Goal: Information Seeking & Learning: Learn about a topic

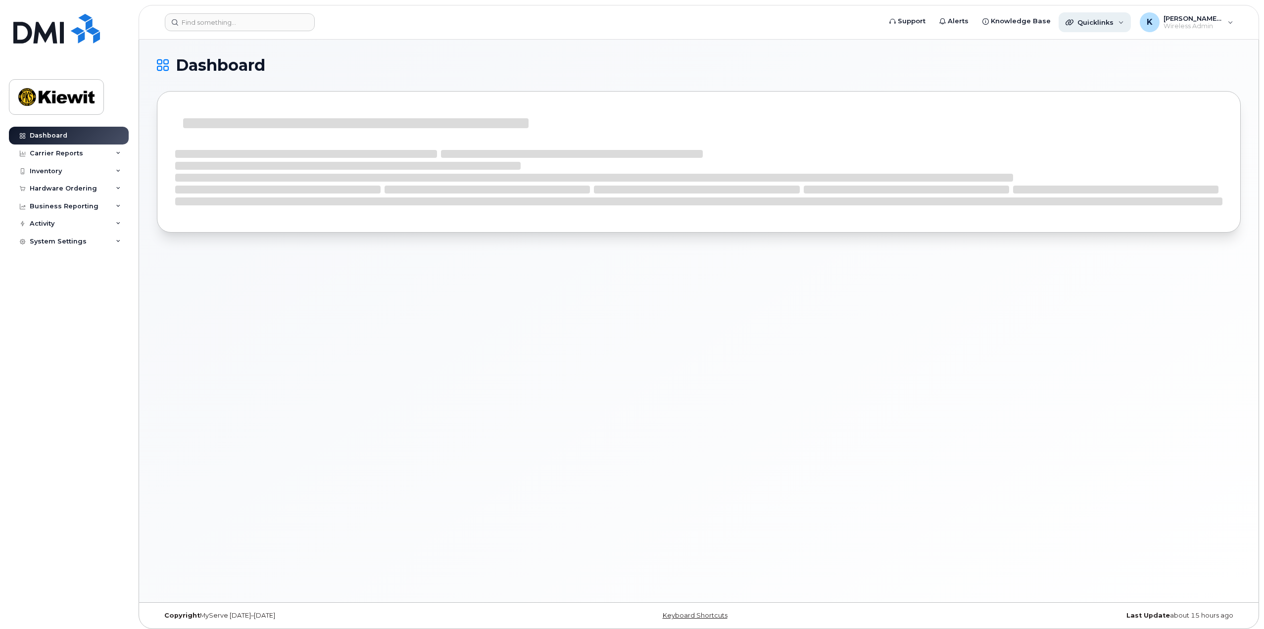
click at [1129, 26] on div "Quicklinks" at bounding box center [1095, 22] width 72 height 20
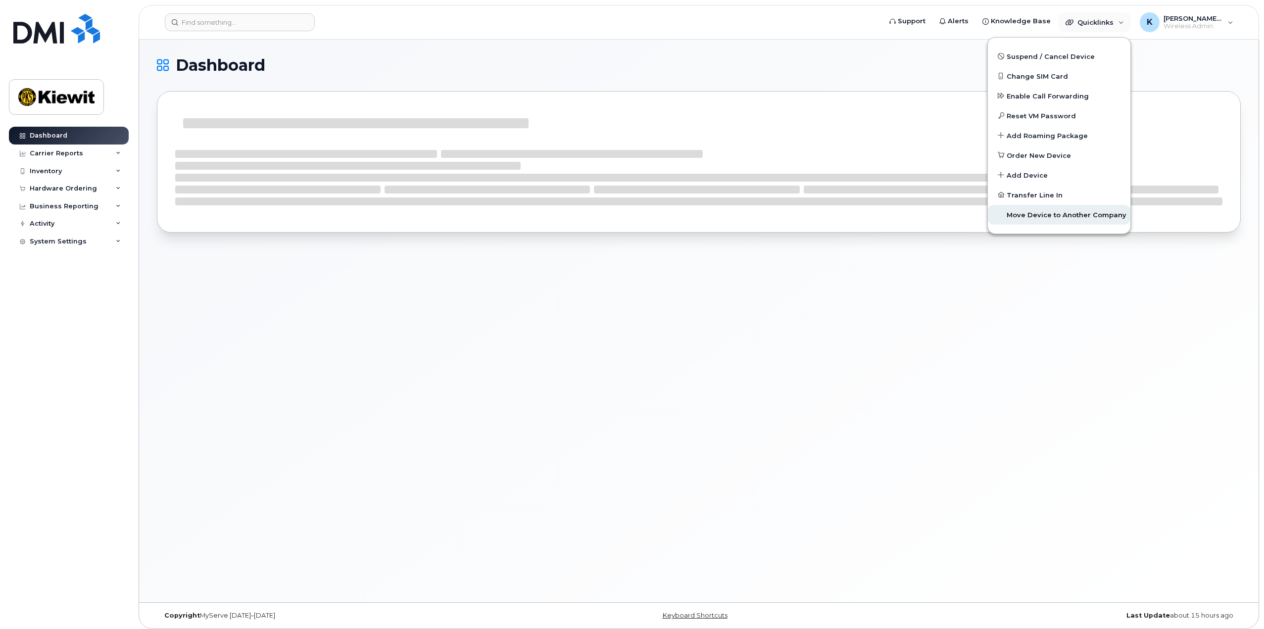
click at [1052, 214] on span "Move Device to Another Company" at bounding box center [1067, 215] width 120 height 10
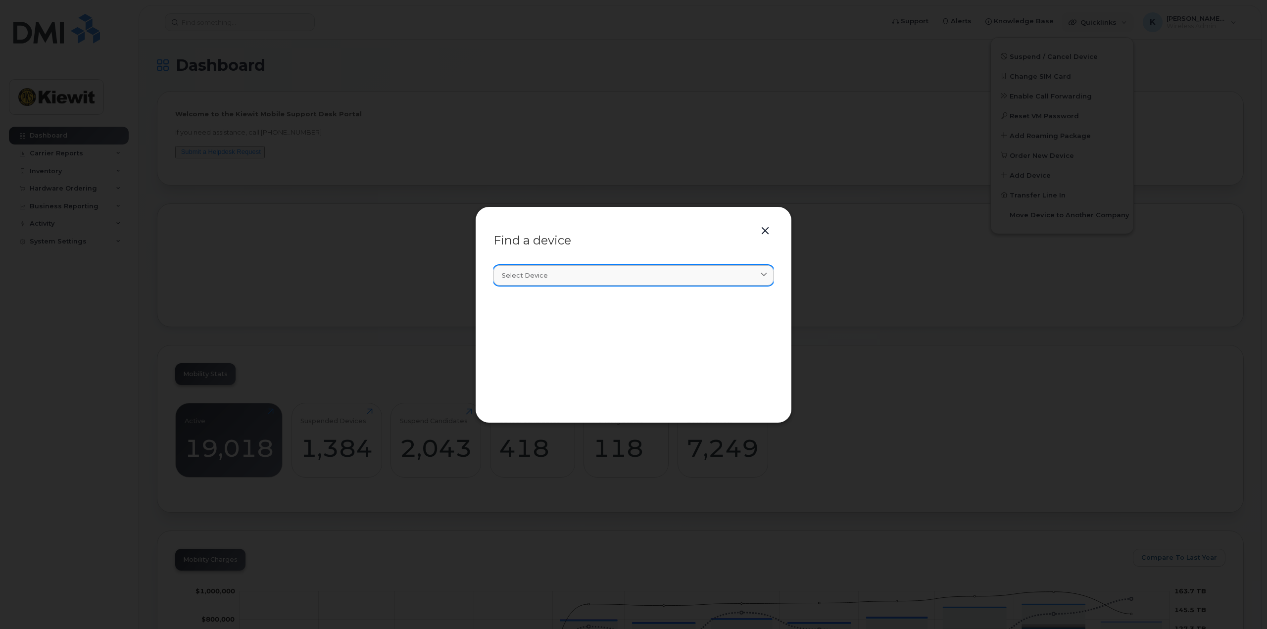
click at [557, 279] on div "Select device" at bounding box center [633, 275] width 263 height 9
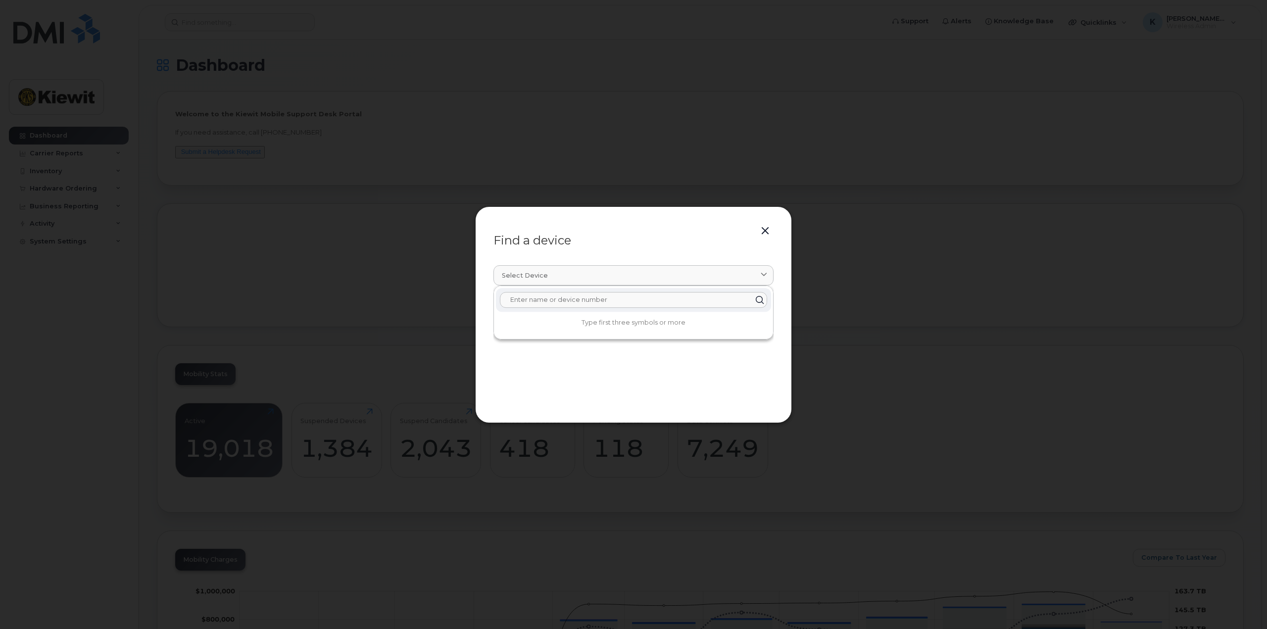
click at [562, 294] on input "text" at bounding box center [633, 300] width 267 height 16
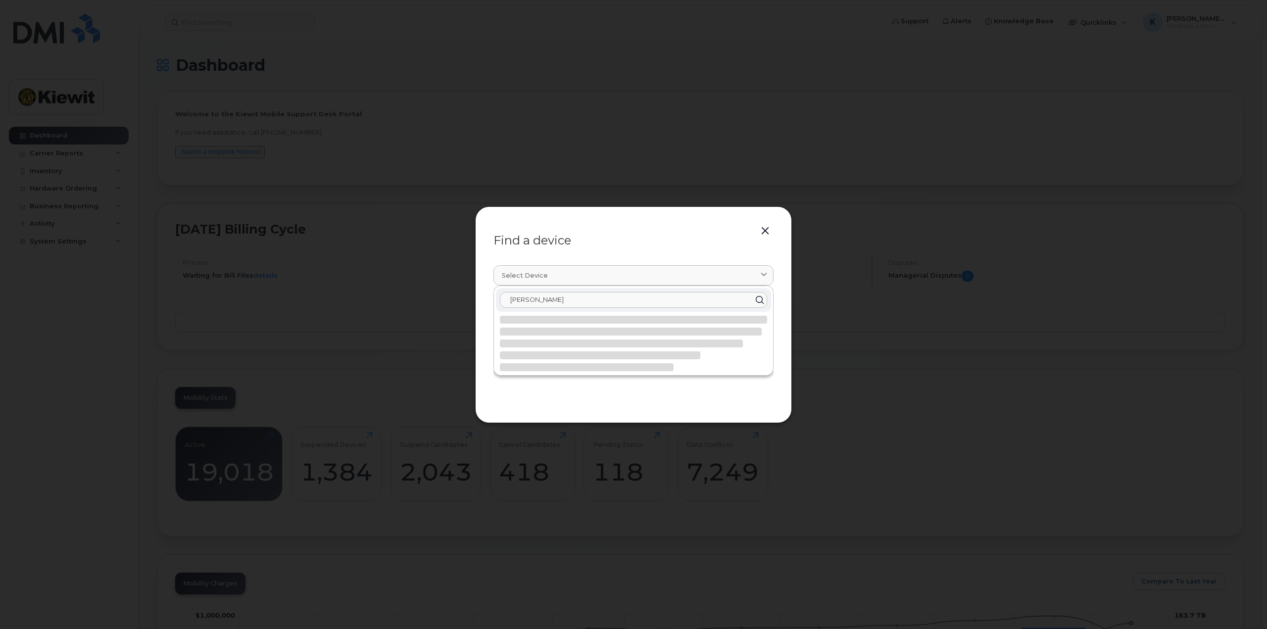
type input "[PERSON_NAME]"
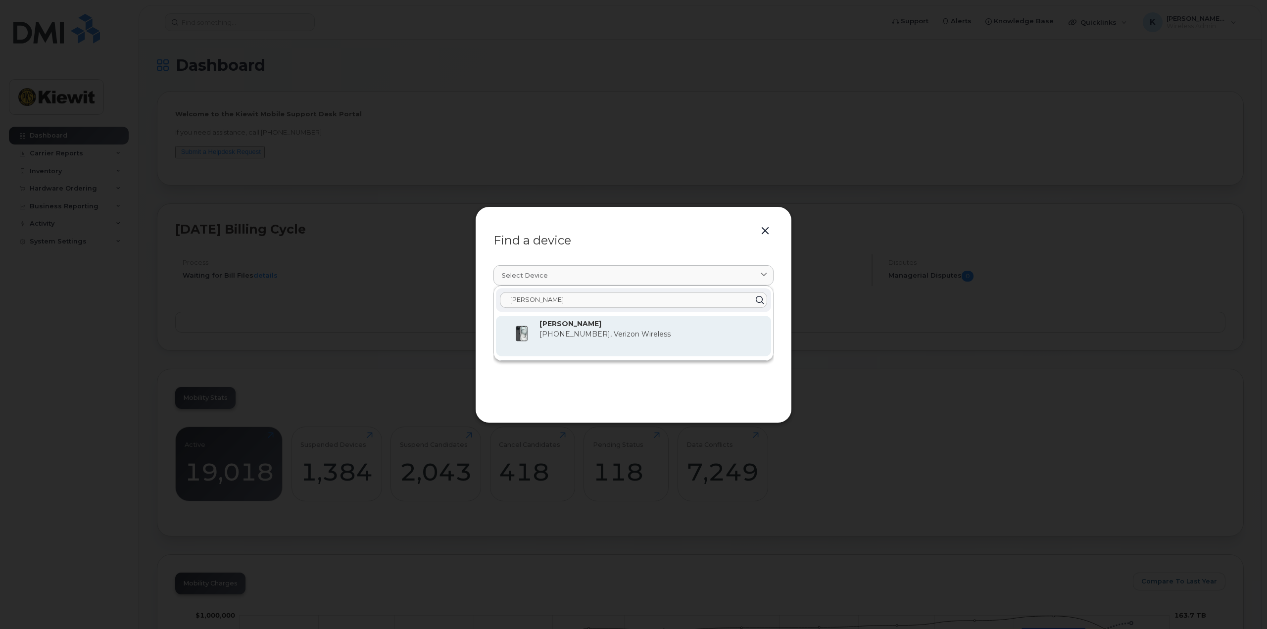
click at [581, 341] on div "[PERSON_NAME] [PHONE_NUMBER], Verizon Wireless" at bounding box center [651, 336] width 224 height 35
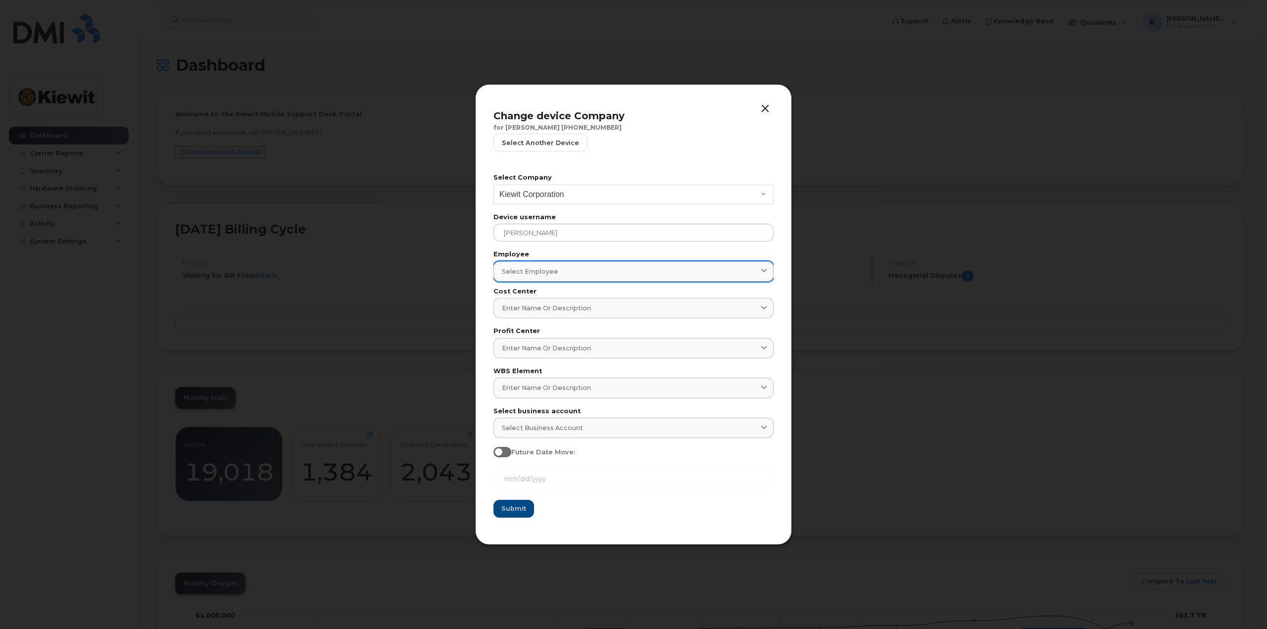
click at [602, 274] on div "Select employee" at bounding box center [633, 271] width 263 height 9
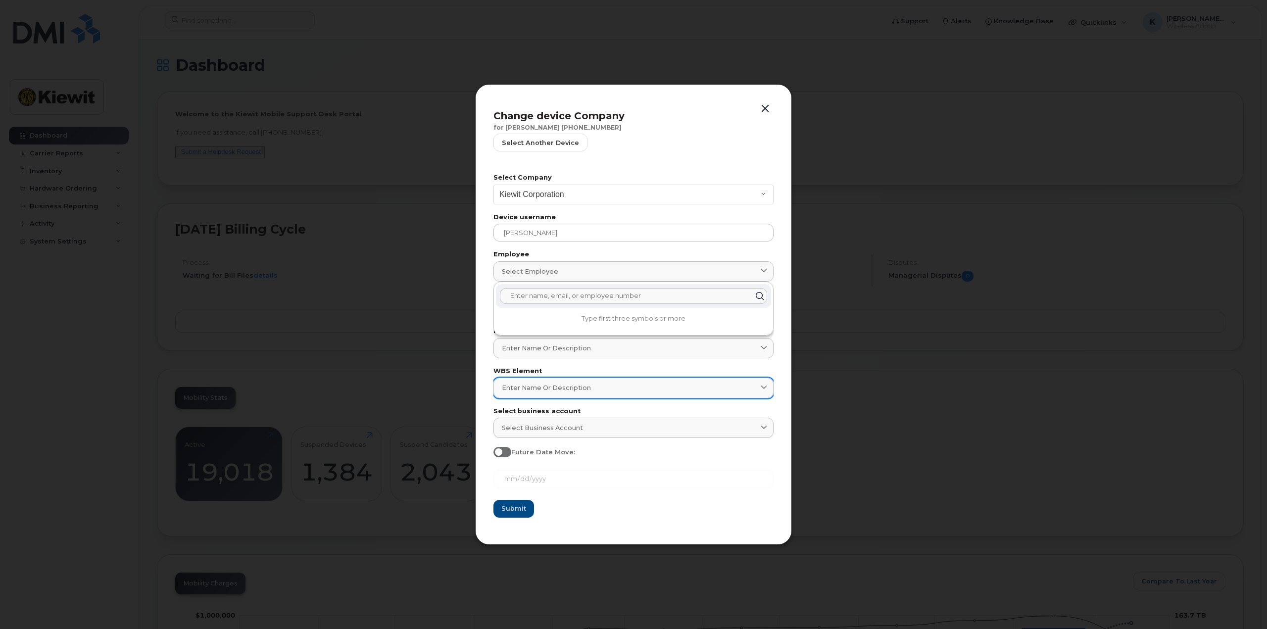
click at [602, 388] on div "Enter name or description" at bounding box center [633, 387] width 263 height 9
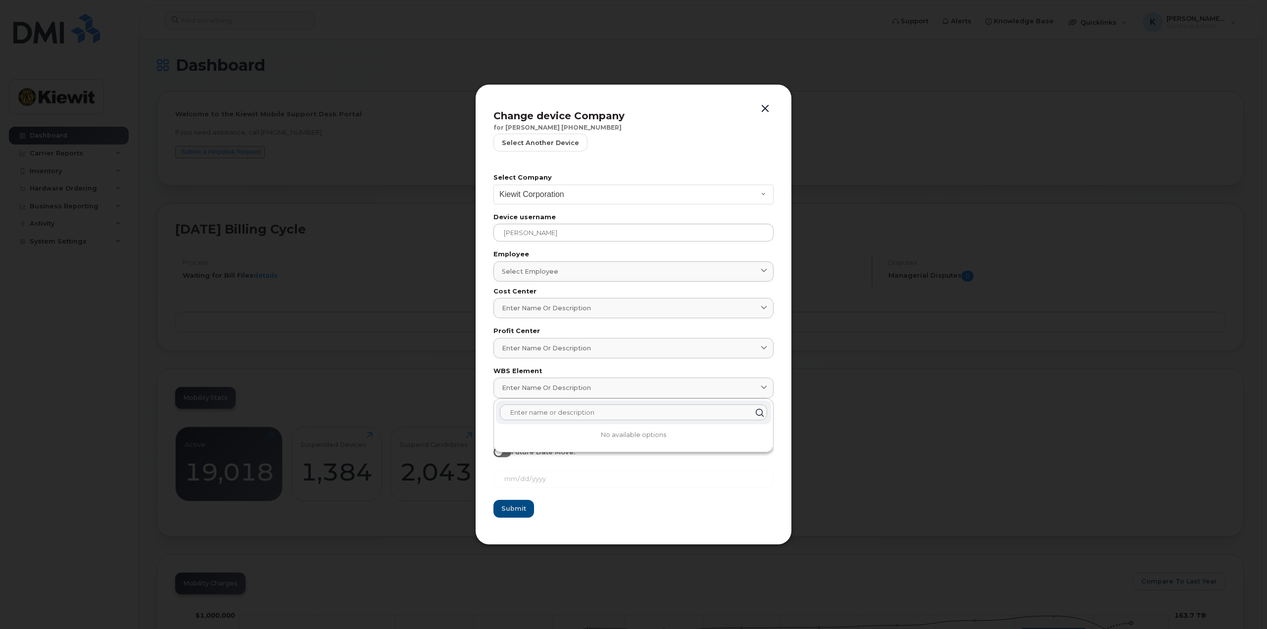
click at [577, 411] on input "text" at bounding box center [633, 413] width 267 height 16
type input "106299.2142"
click at [577, 436] on span "106299.2142 - [PERSON_NAME] Sons ULC" at bounding box center [582, 436] width 156 height 9
click at [504, 449] on span at bounding box center [501, 452] width 18 height 10
click at [500, 449] on input "Future Date Move:" at bounding box center [496, 451] width 8 height 8
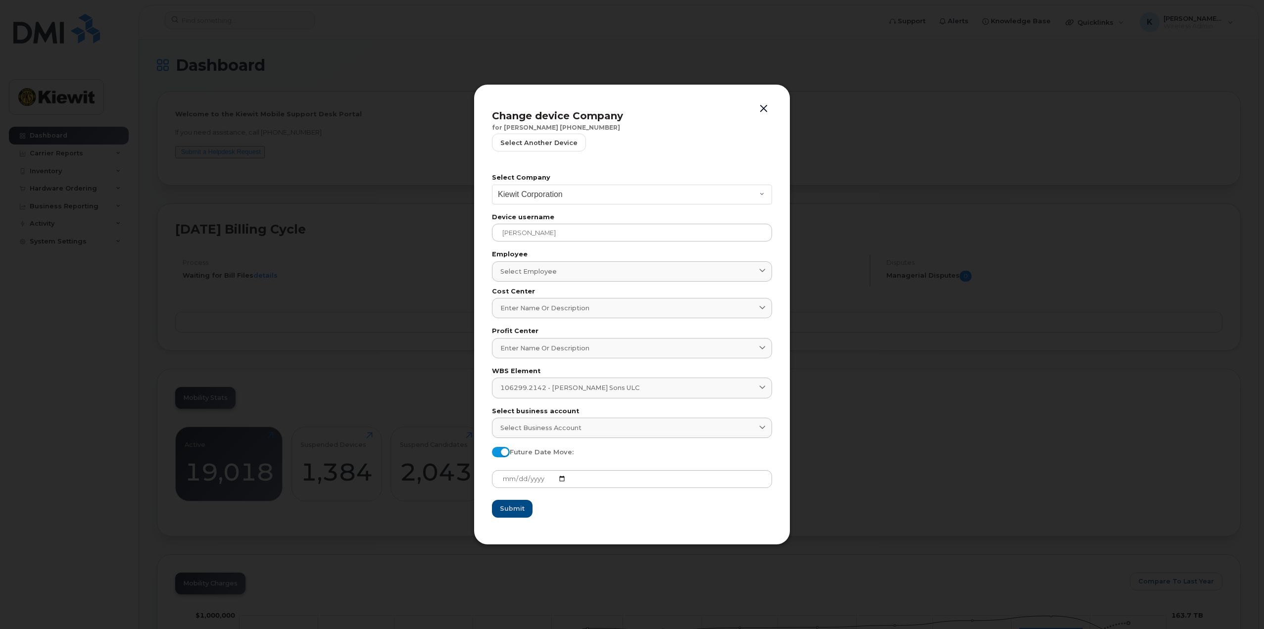
click at [502, 451] on span at bounding box center [501, 452] width 18 height 10
click at [500, 451] on input "Future Date Move:" at bounding box center [496, 451] width 8 height 8
checkbox input "false"
click at [713, 279] on input at bounding box center [632, 280] width 280 height 3
click at [677, 432] on div "Select business account" at bounding box center [631, 427] width 263 height 9
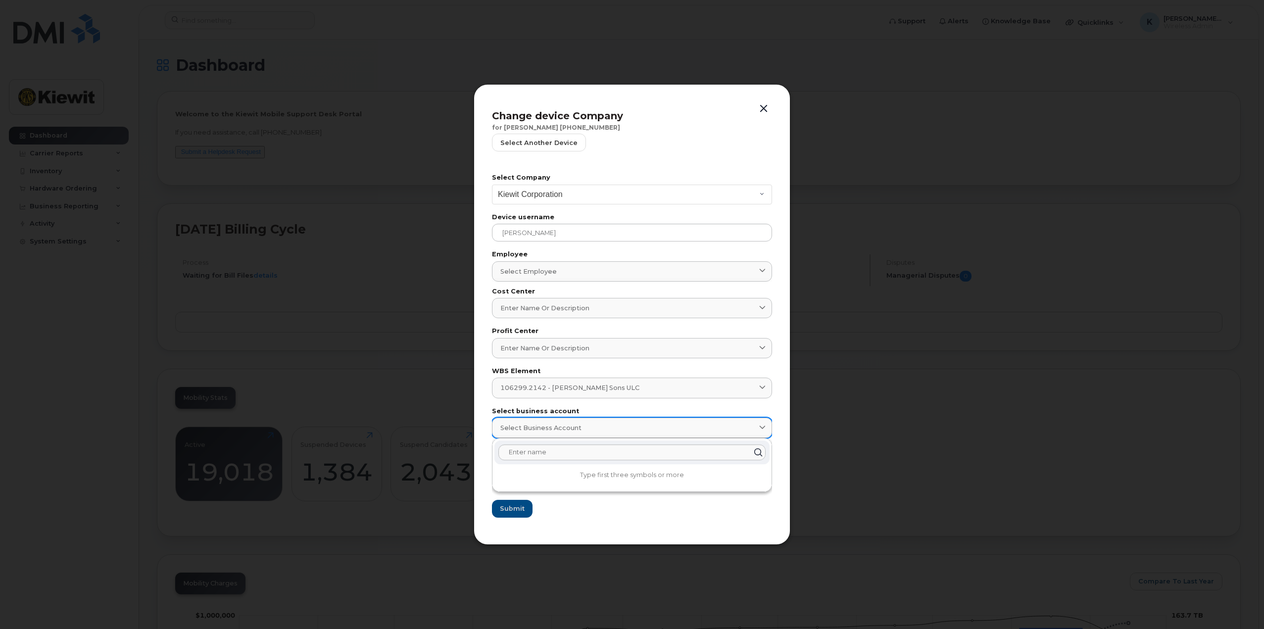
click at [677, 432] on div "Select business account" at bounding box center [631, 427] width 263 height 9
click at [637, 501] on form "Select Company [PERSON_NAME] Corporation Device username [PERSON_NAME] Employee…" at bounding box center [632, 345] width 280 height 343
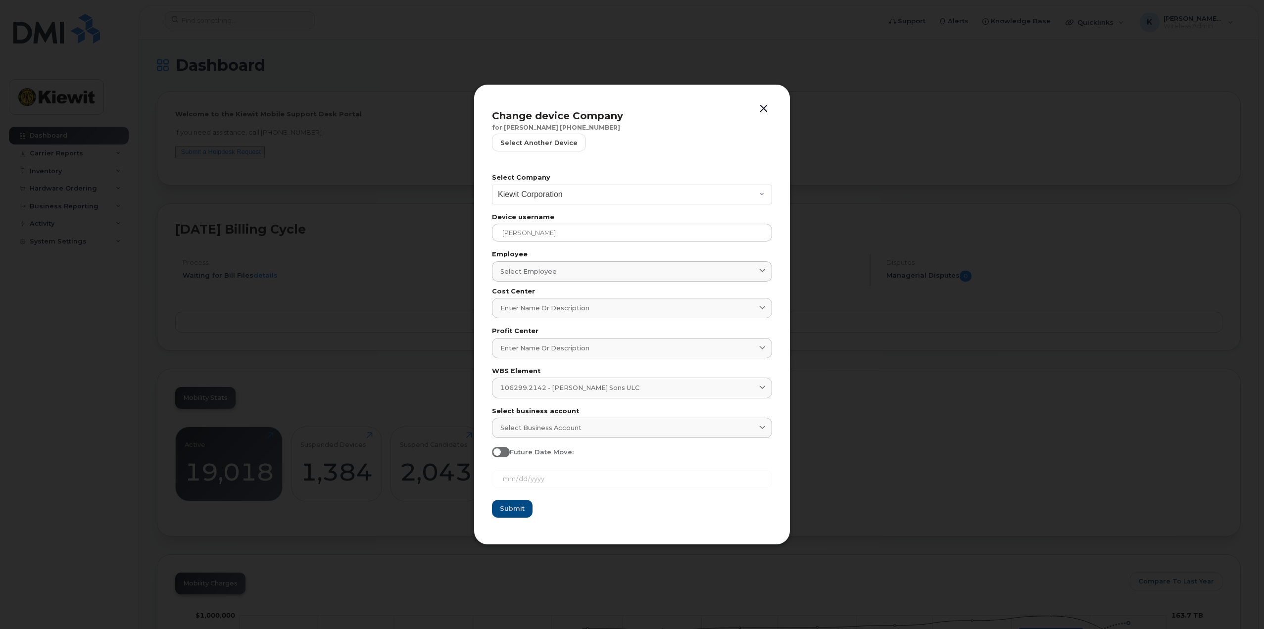
click at [770, 109] on button "button" at bounding box center [763, 109] width 15 height 14
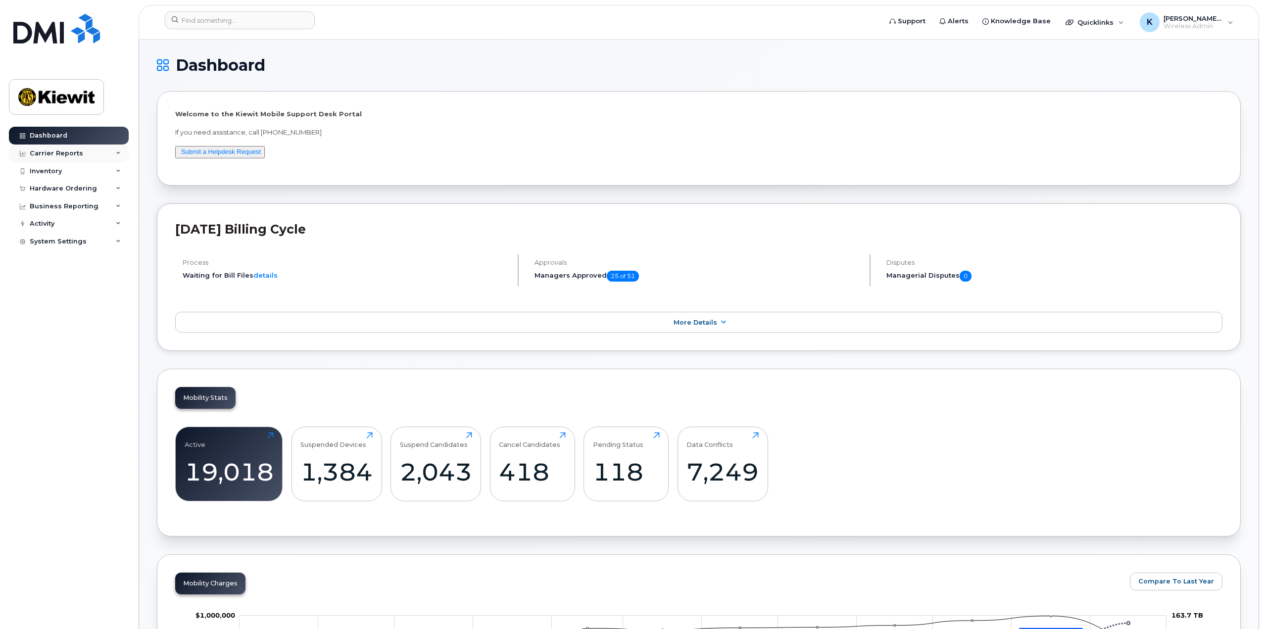
click at [79, 157] on div "Carrier Reports" at bounding box center [56, 153] width 53 height 8
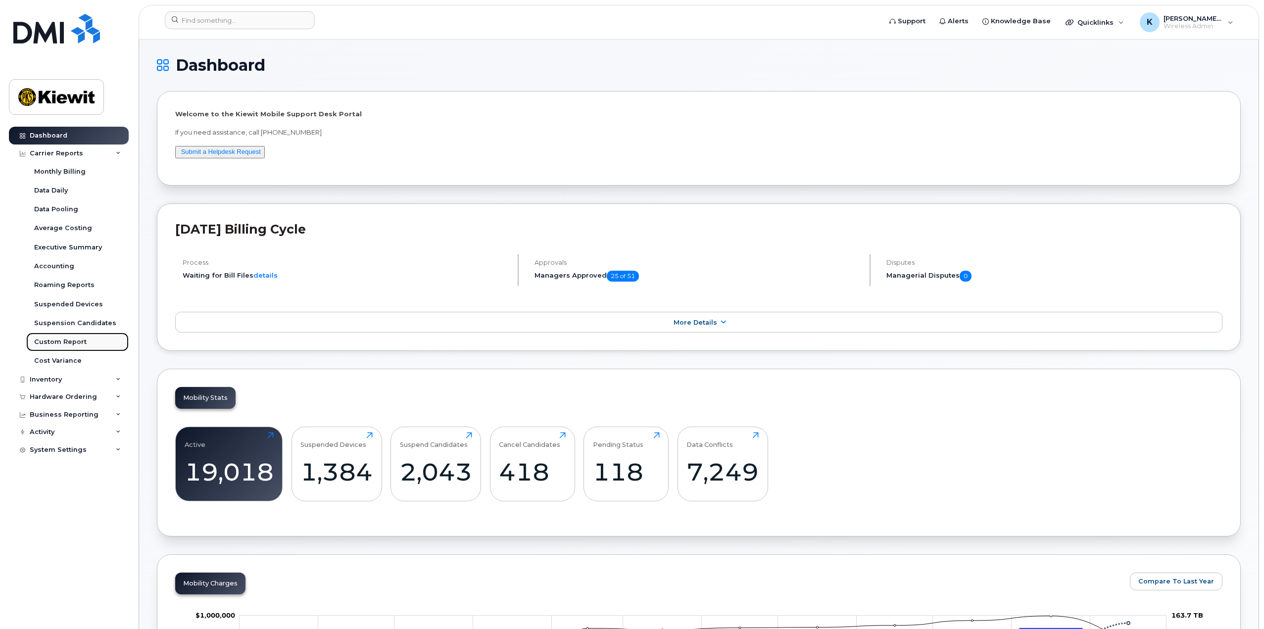
click at [67, 340] on div "Custom Report" at bounding box center [60, 342] width 52 height 9
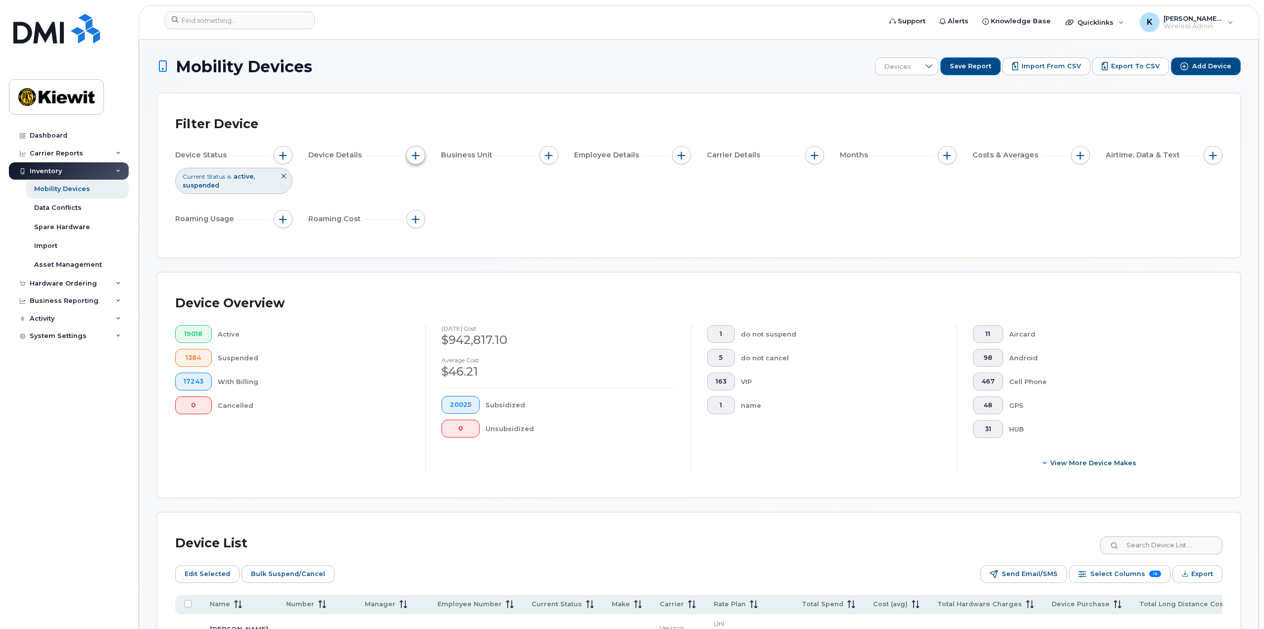
click at [418, 150] on button "button" at bounding box center [415, 155] width 19 height 19
click at [552, 154] on span "button" at bounding box center [549, 155] width 8 height 8
click at [283, 153] on span "button" at bounding box center [283, 155] width 8 height 8
click at [544, 154] on button "button" at bounding box center [548, 155] width 19 height 19
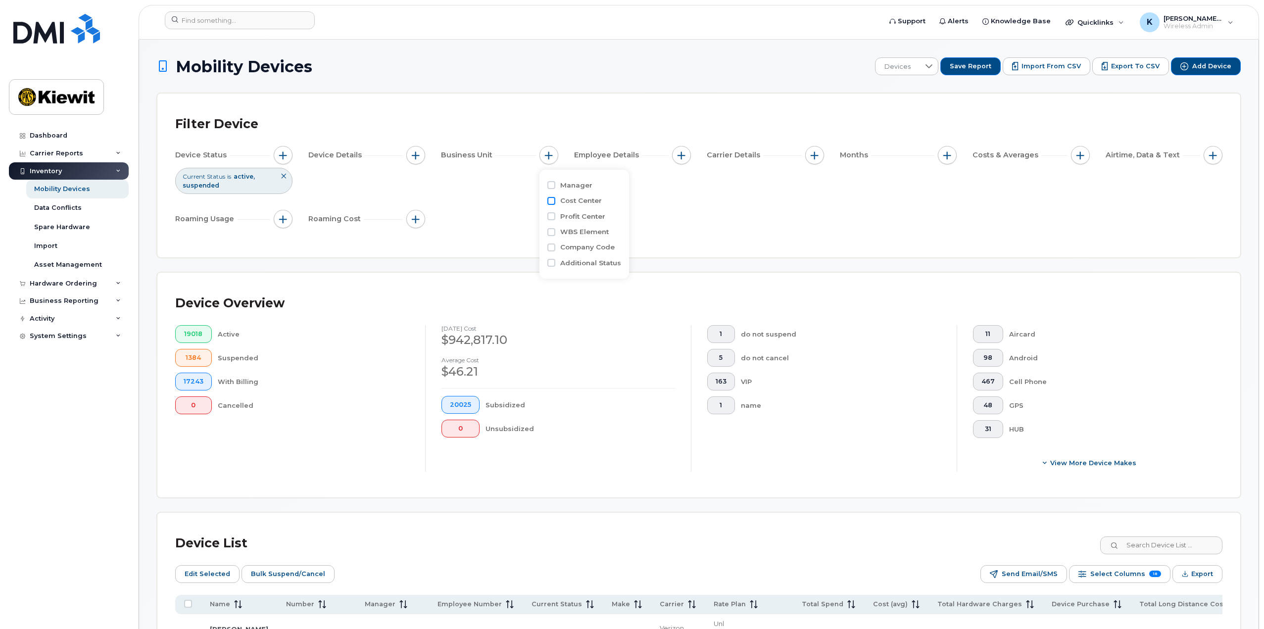
click at [553, 199] on input "Cost Center" at bounding box center [551, 201] width 8 height 8
checkbox input "true"
click at [600, 238] on li at bounding box center [614, 243] width 87 height 14
click at [601, 242] on input "text" at bounding box center [614, 243] width 87 height 9
type input "104732"
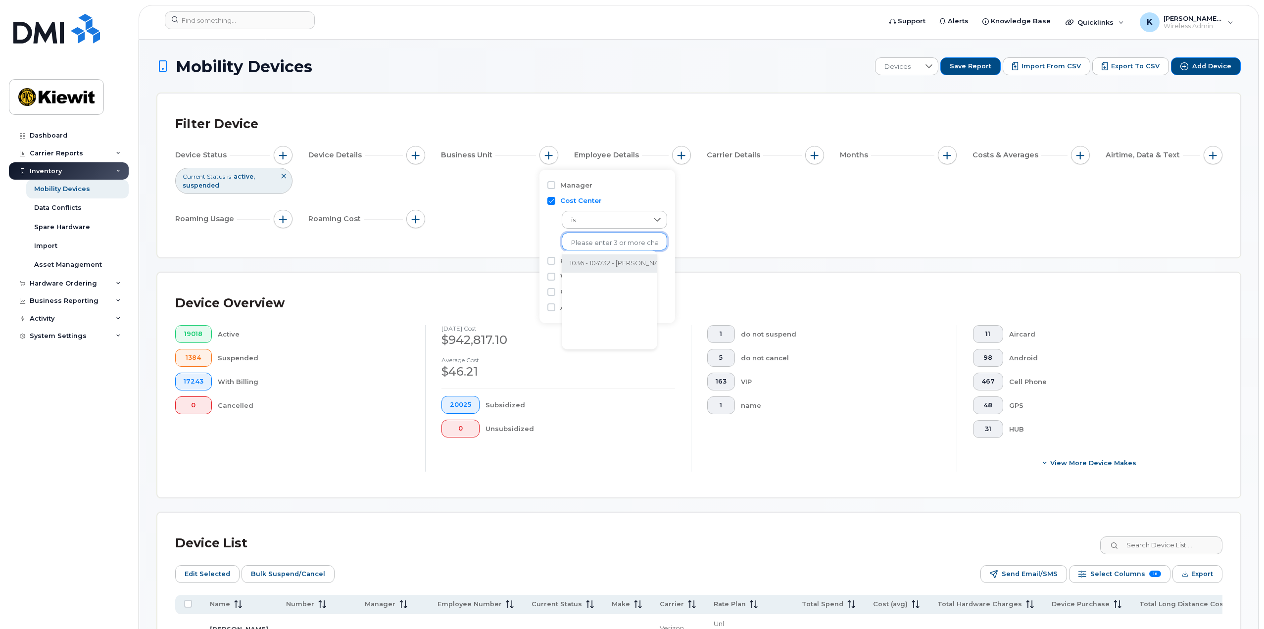
click at [800, 216] on div "Device Status Current Status is active suspended Device Details Business Unit E…" at bounding box center [698, 189] width 1047 height 86
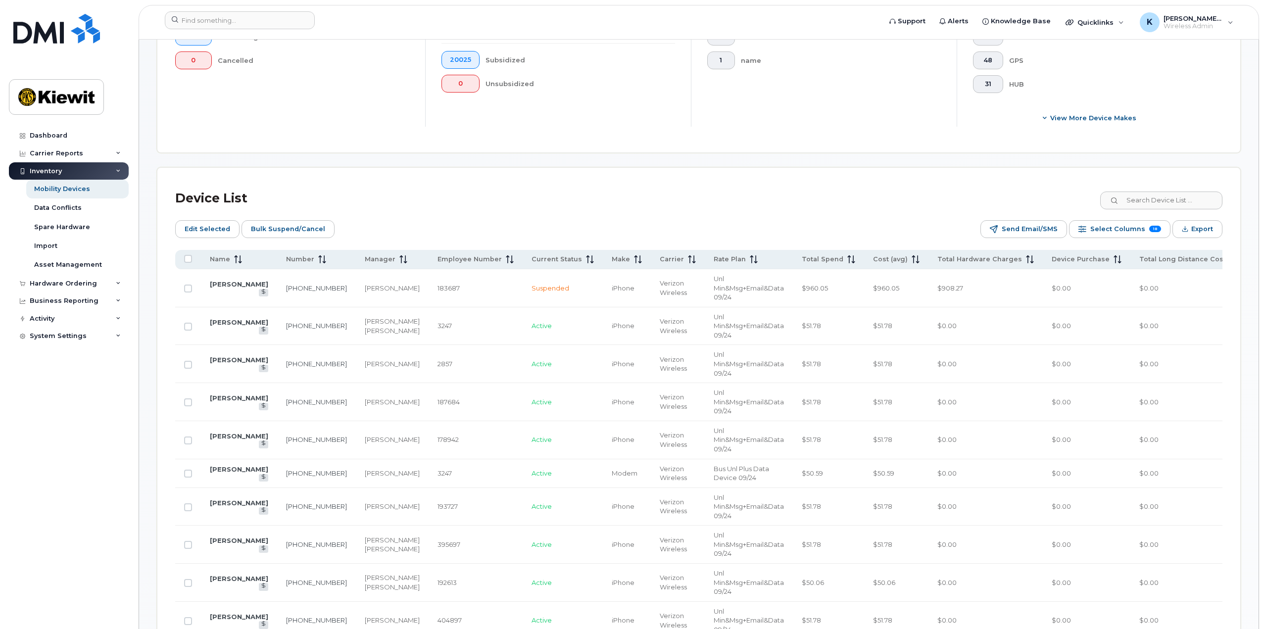
scroll to position [346, 0]
click at [218, 258] on span "Name" at bounding box center [220, 257] width 20 height 9
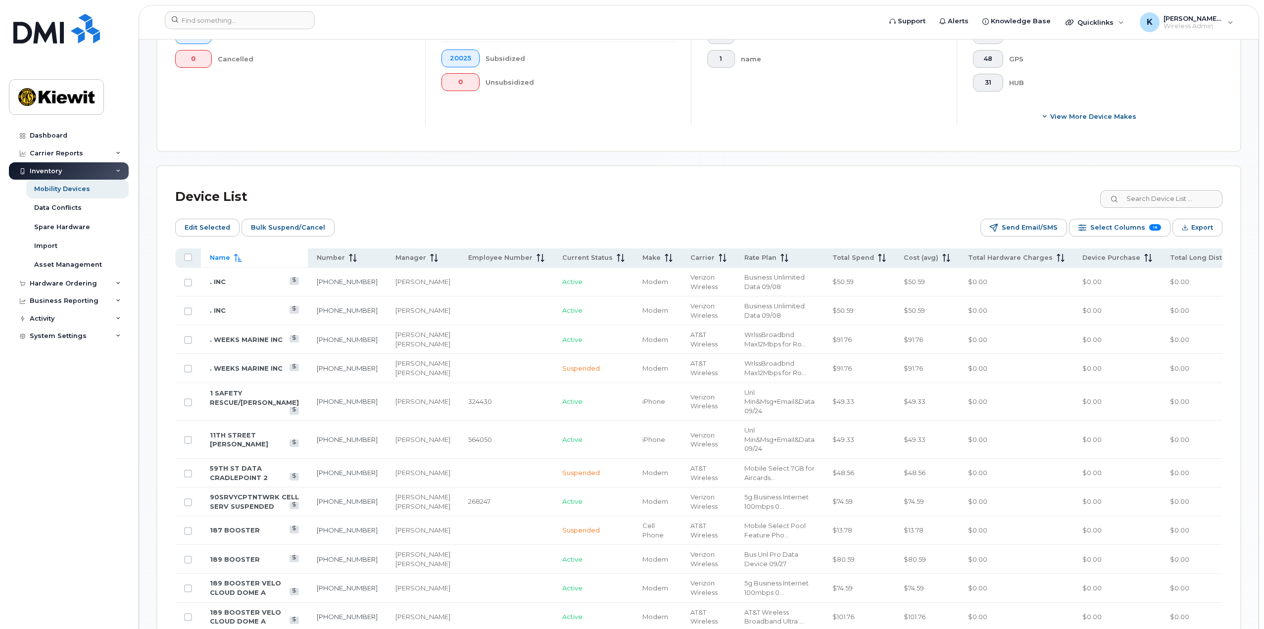
scroll to position [49, 0]
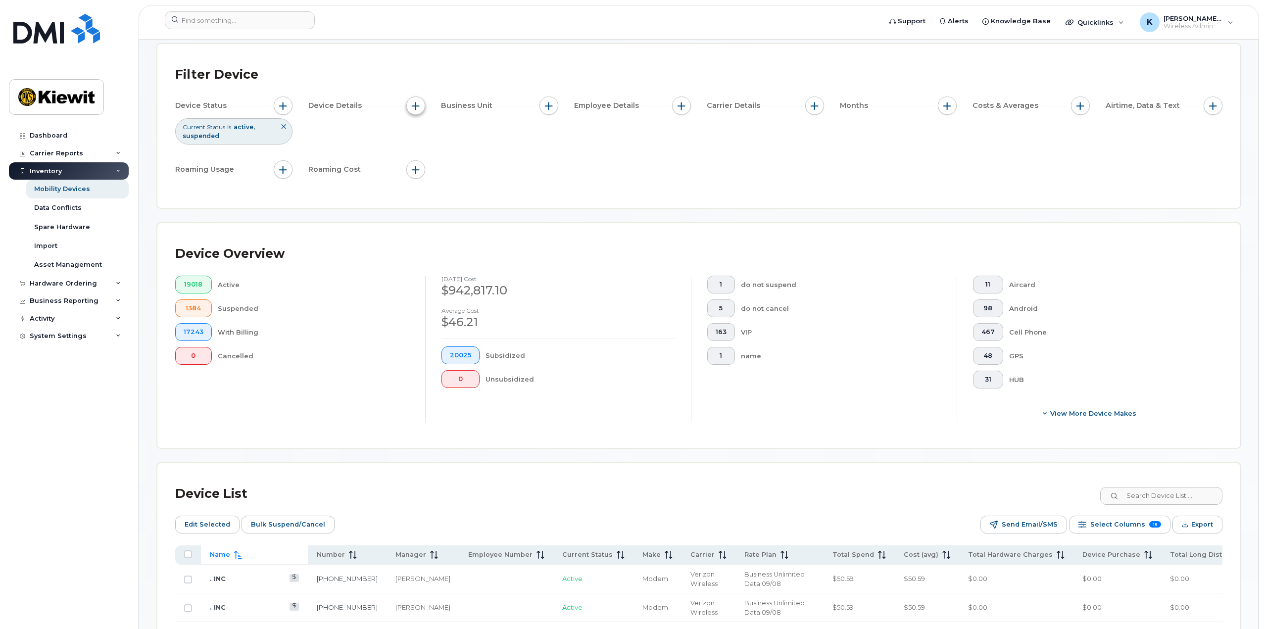
click at [420, 105] on span "button" at bounding box center [416, 106] width 8 height 8
click at [577, 130] on div "Device Status Current Status is active suspended Device Details Business Unit E…" at bounding box center [698, 140] width 1047 height 86
click at [114, 155] on div "Carrier Reports" at bounding box center [69, 154] width 120 height 18
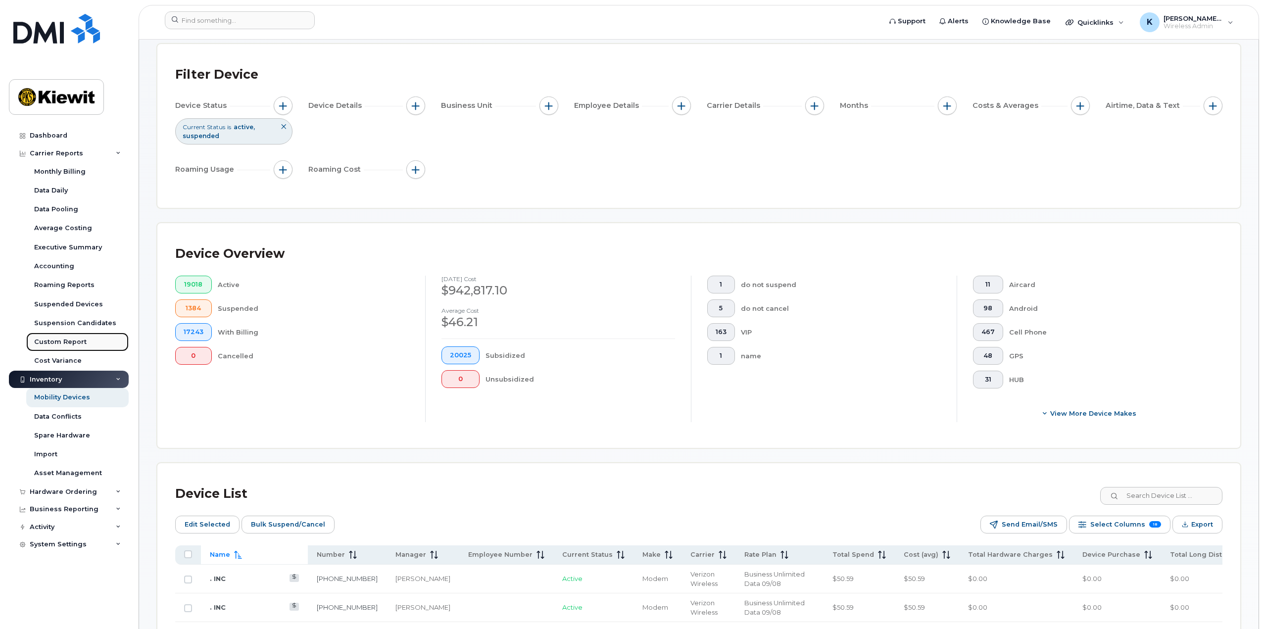
click at [66, 338] on div "Custom Report" at bounding box center [60, 342] width 52 height 9
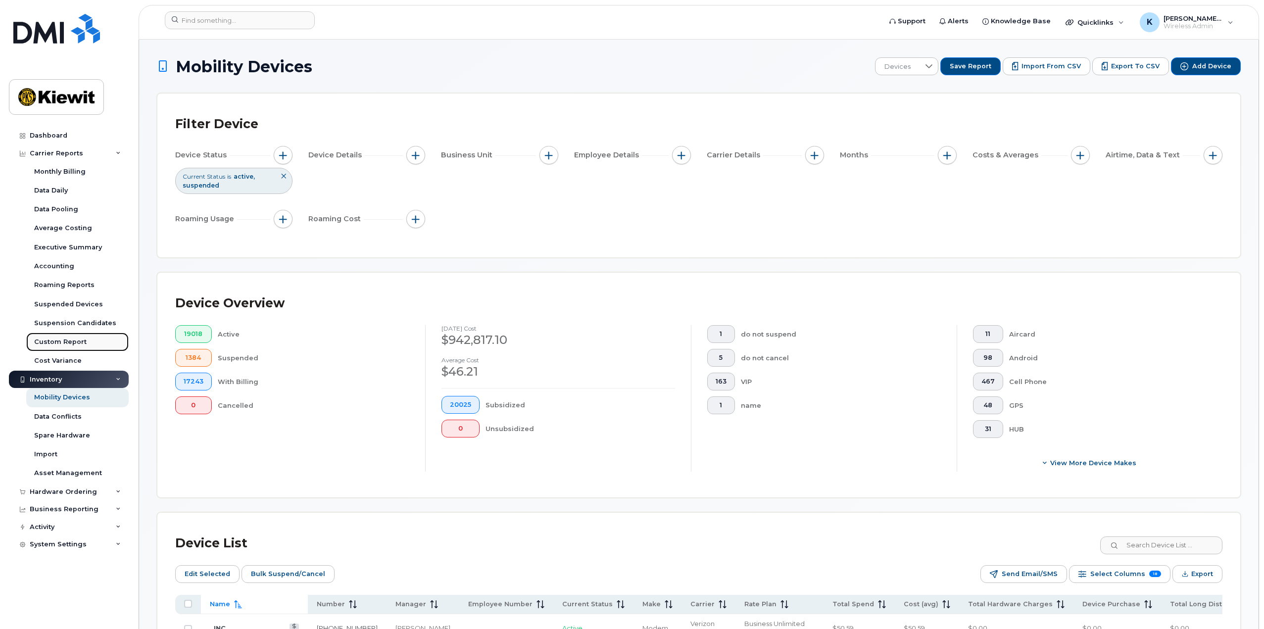
click at [66, 339] on div "Custom Report" at bounding box center [60, 342] width 52 height 9
click at [549, 150] on button "button" at bounding box center [548, 155] width 19 height 19
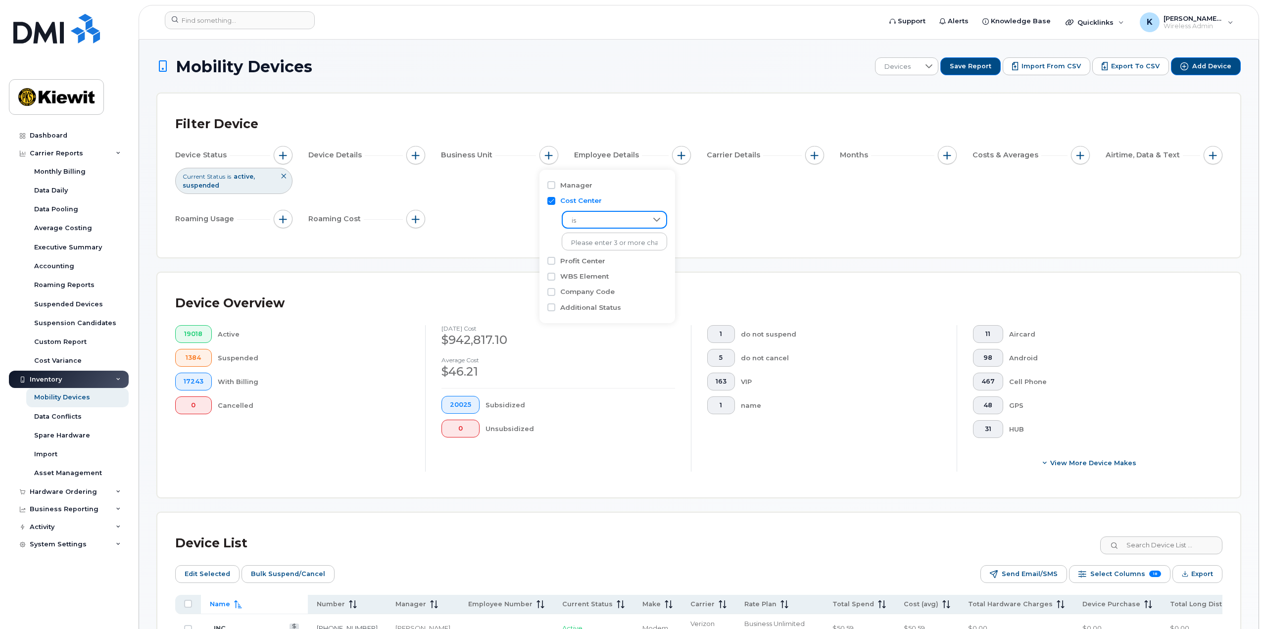
click at [593, 219] on span "is" at bounding box center [605, 221] width 85 height 18
click at [547, 261] on input "Profit Center" at bounding box center [551, 261] width 8 height 8
checkbox input "true"
click at [599, 278] on span "is" at bounding box center [605, 280] width 86 height 18
click at [596, 304] on li "is" at bounding box center [610, 306] width 96 height 19
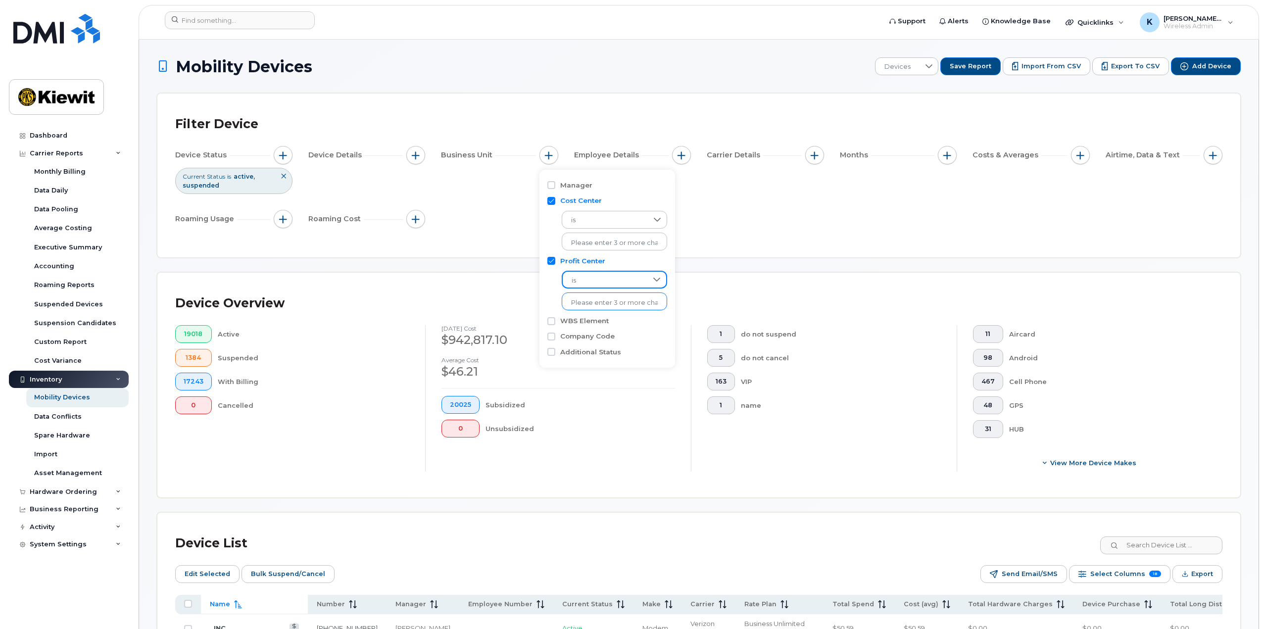
click at [589, 305] on input "text" at bounding box center [614, 302] width 87 height 9
type input "104732"
click at [458, 246] on div "Filter Device Device Status Current Status is active suspended Device Details B…" at bounding box center [698, 176] width 1083 height 164
click at [550, 160] on button "button" at bounding box center [548, 155] width 19 height 19
click at [553, 203] on input "Cost Center" at bounding box center [551, 201] width 8 height 8
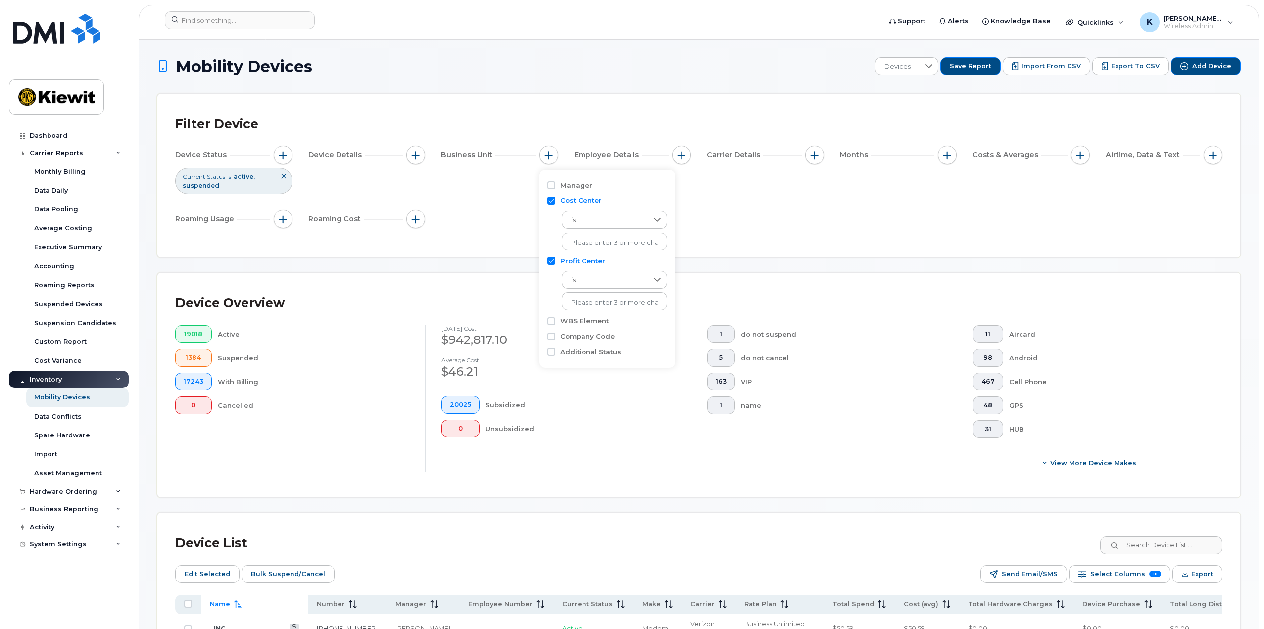
checkbox input "false"
click at [606, 259] on input "text" at bounding box center [614, 258] width 87 height 9
type input "1"
click at [549, 277] on input "WBS Element" at bounding box center [551, 277] width 8 height 8
checkbox input "true"
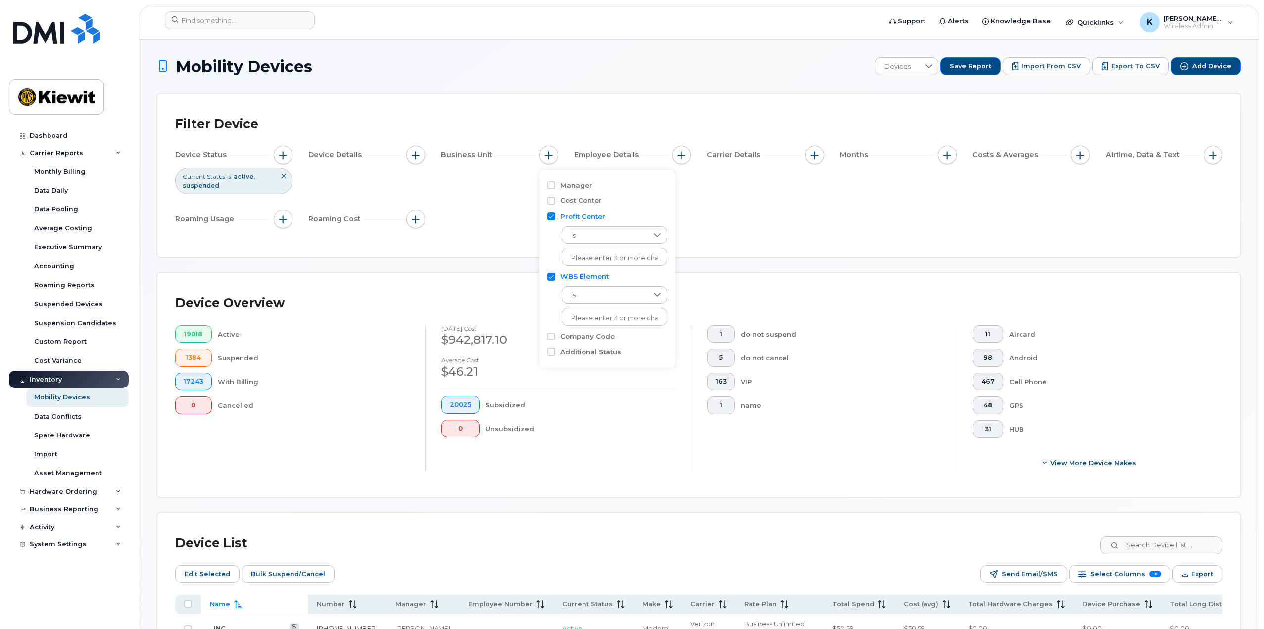
click at [550, 215] on input "Profit Center" at bounding box center [551, 216] width 8 height 8
checkbox input "false"
click at [599, 276] on input "text" at bounding box center [614, 273] width 87 height 9
type input "104732"
click at [553, 263] on div "is 5250 results are available" at bounding box center [607, 259] width 120 height 45
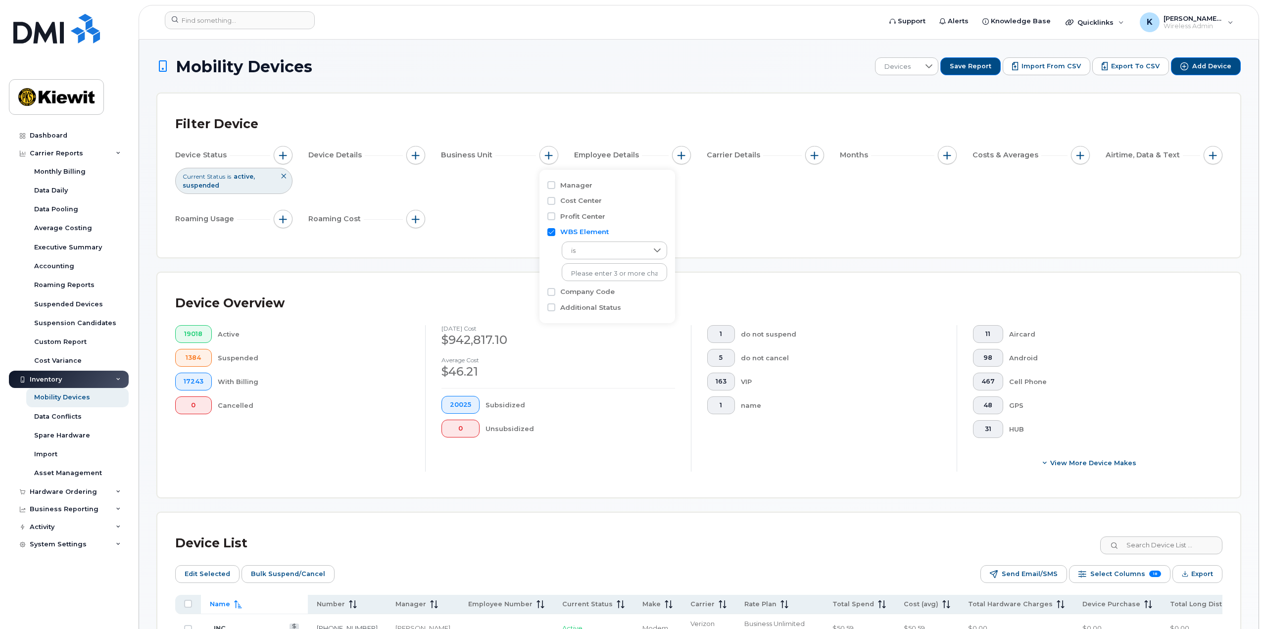
click at [549, 231] on input "WBS Element" at bounding box center [551, 232] width 8 height 8
checkbox input "false"
click at [551, 220] on input "Profit Center" at bounding box center [551, 216] width 8 height 8
click at [551, 217] on input "Profit Center" at bounding box center [551, 216] width 8 height 8
checkbox input "false"
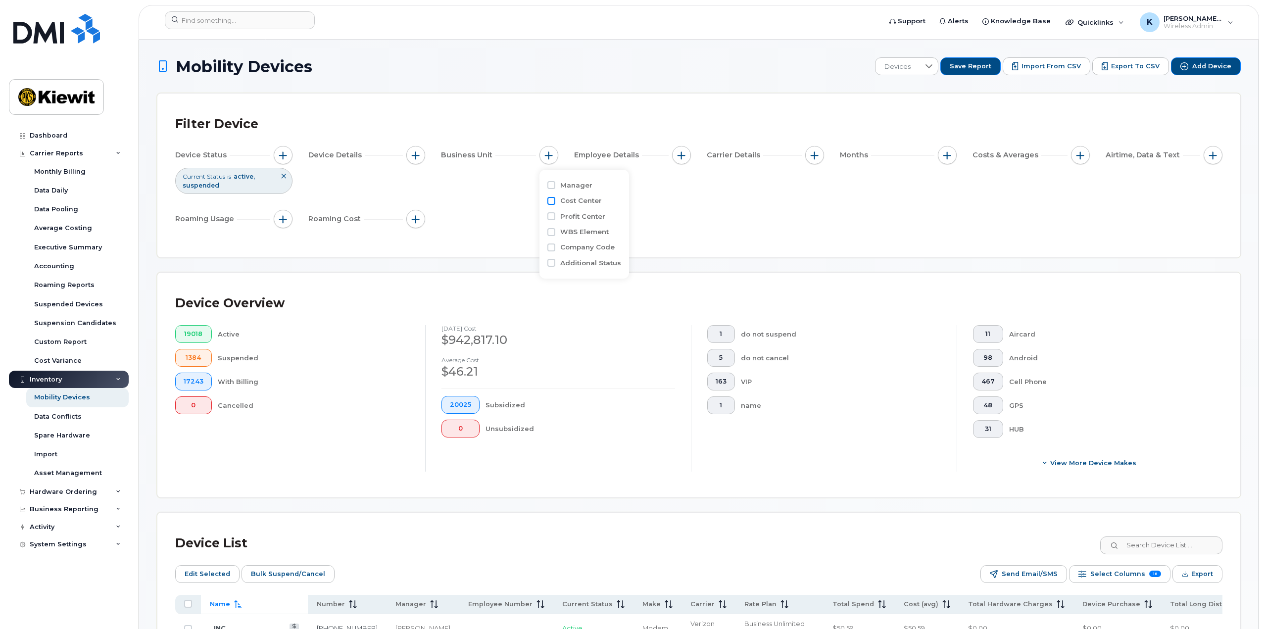
click at [552, 204] on input "Cost Center" at bounding box center [551, 201] width 8 height 8
checkbox input "true"
click at [586, 244] on input "text" at bounding box center [614, 243] width 87 height 9
type input "104732"
click at [591, 263] on li "1036 - 104732 - [PERSON_NAME] Infrastructure [GEOGRAPHIC_DATA]." at bounding box center [679, 263] width 234 height 18
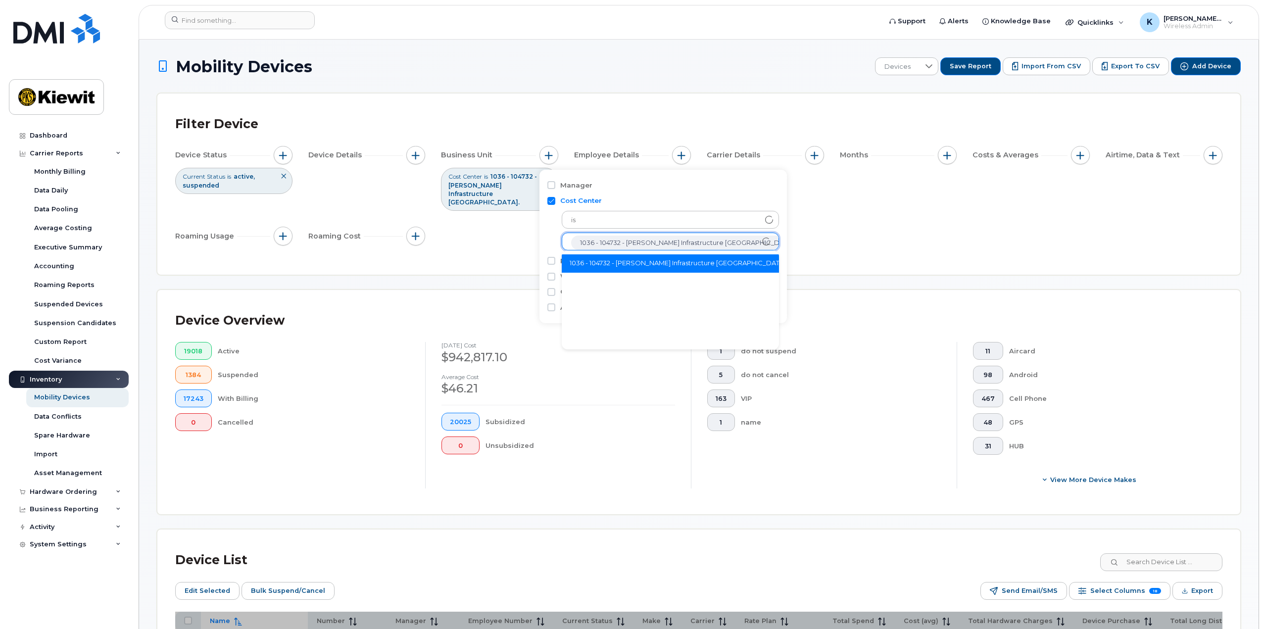
scroll to position [20, 0]
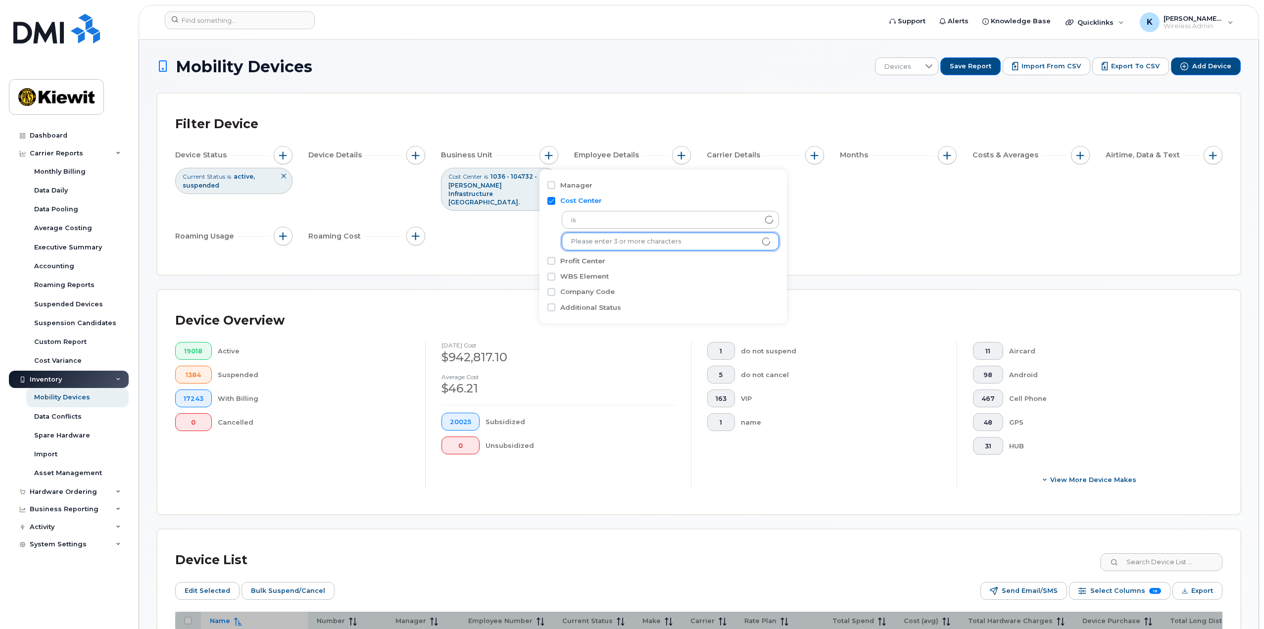
click at [470, 239] on div "Filter Device Device Status Current Status is active suspended Device Details B…" at bounding box center [698, 183] width 1047 height 145
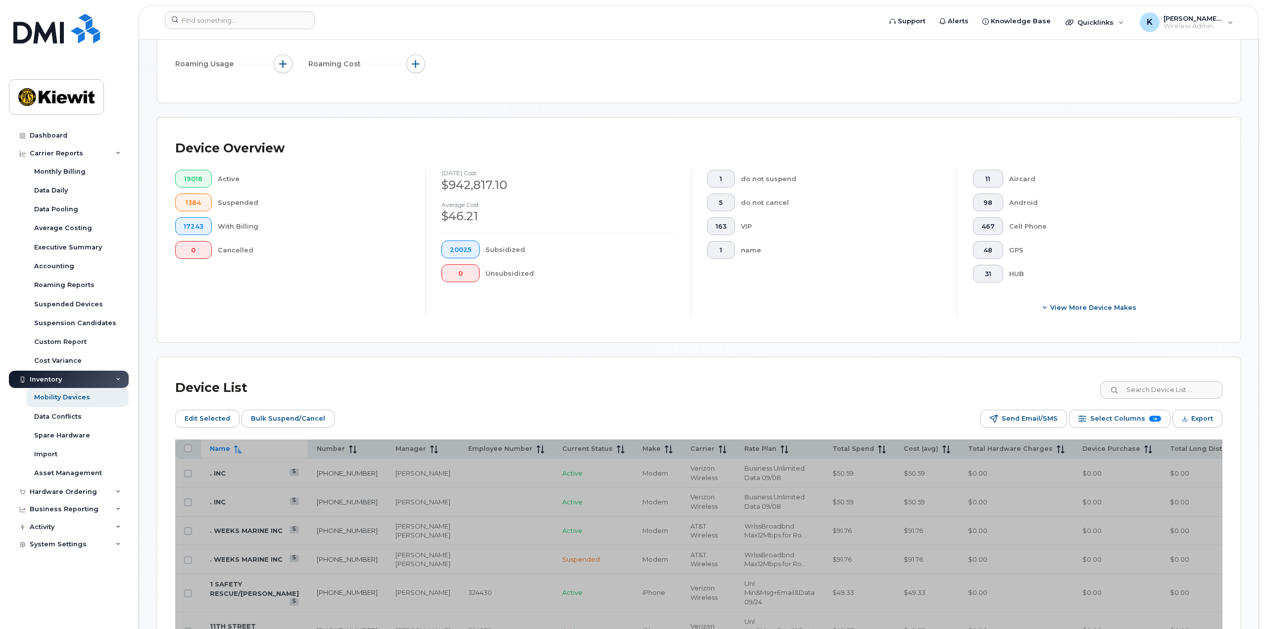
scroll to position [247, 0]
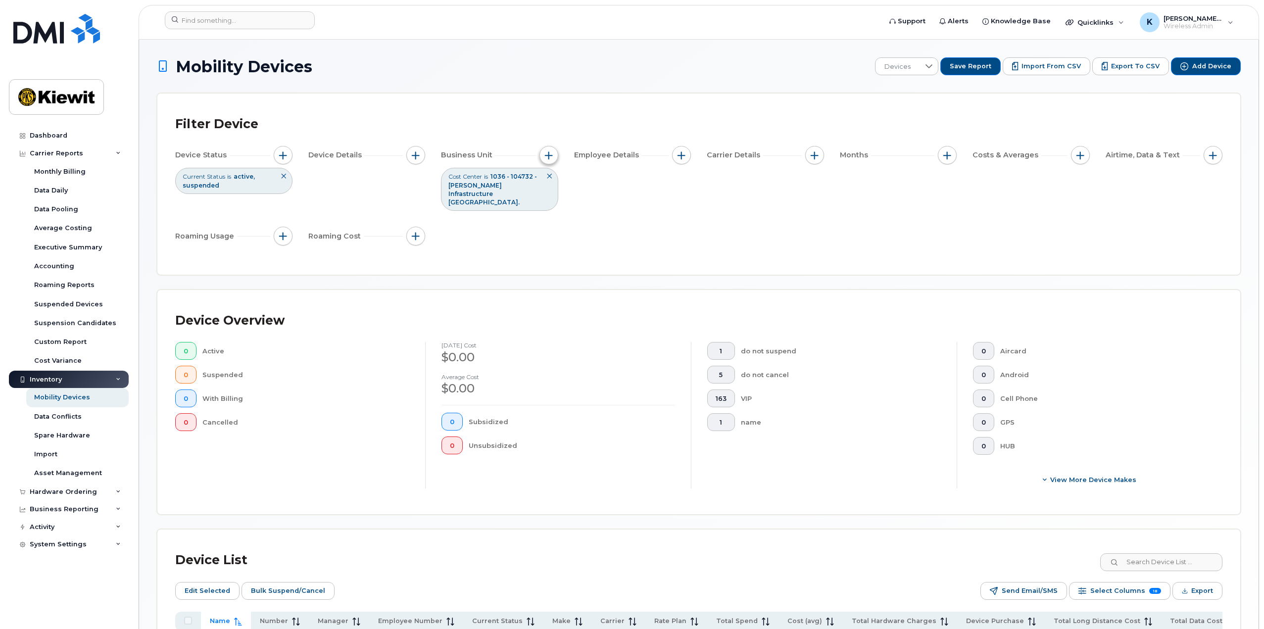
click at [549, 157] on span "button" at bounding box center [549, 155] width 8 height 8
click at [799, 242] on icon "1036 - 104732 - Kiewit Infrastructure West Co." at bounding box center [803, 243] width 8 height 8
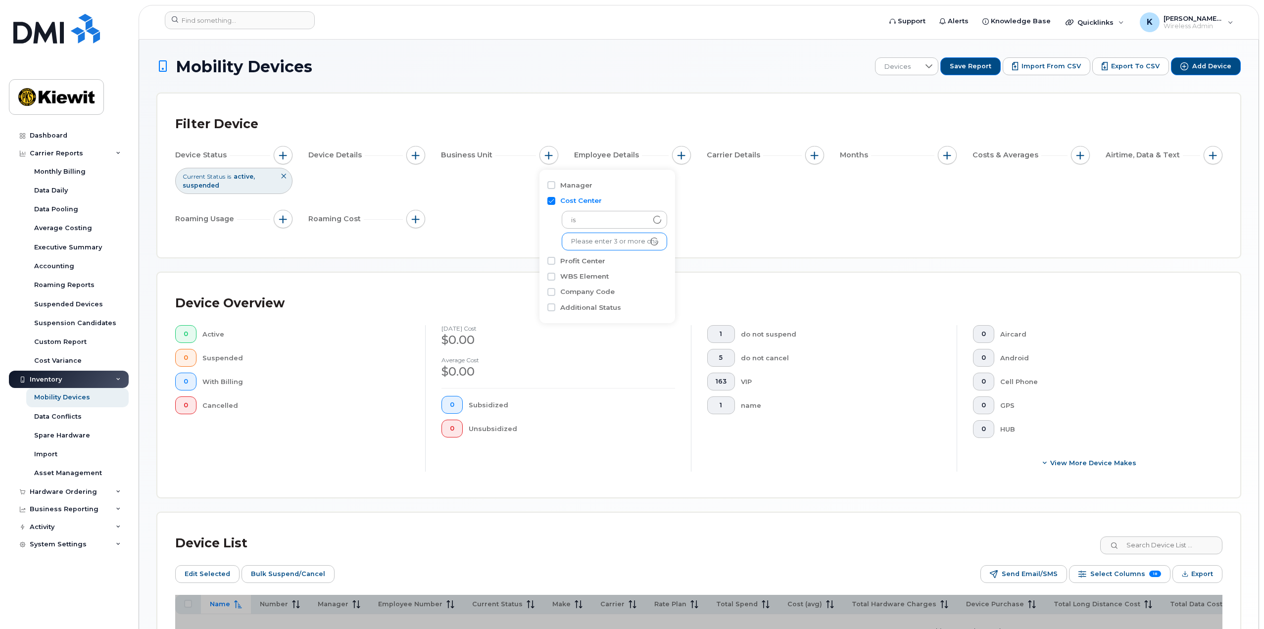
click at [552, 202] on input "Cost Center" at bounding box center [551, 201] width 8 height 8
checkbox input "false"
click at [551, 187] on input "Manager" at bounding box center [551, 185] width 8 height 8
checkbox input "false"
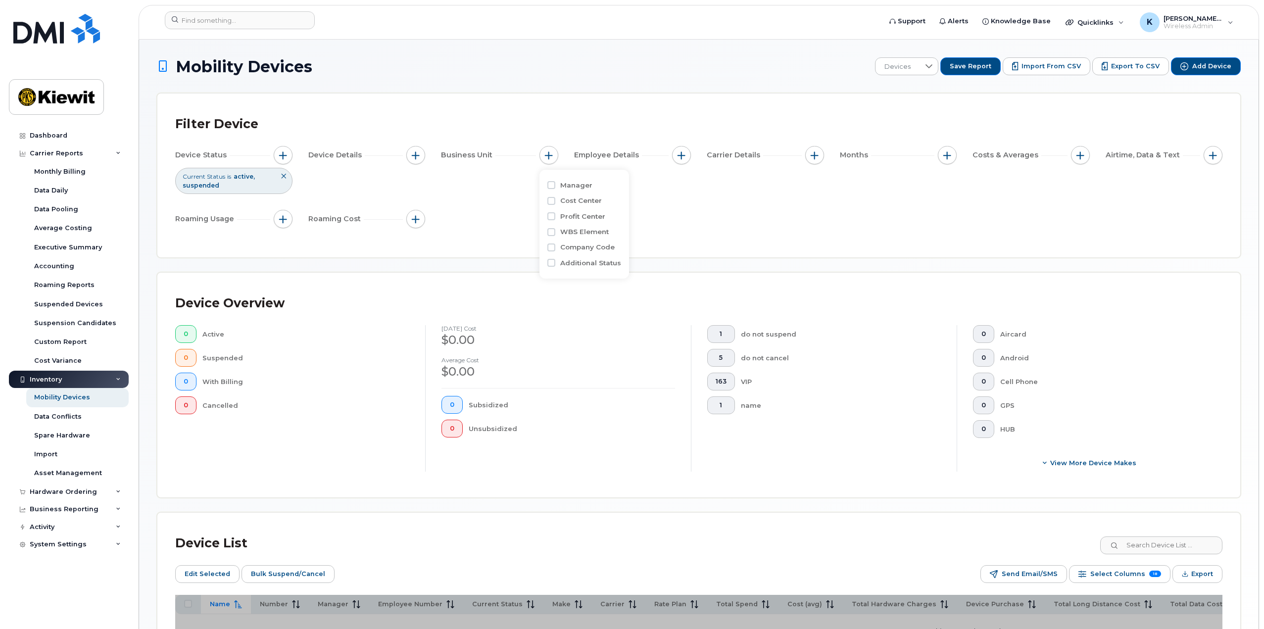
click at [507, 191] on div "Device Status Current Status is active suspended Device Details Business Unit E…" at bounding box center [698, 189] width 1047 height 86
click at [672, 156] on button "button" at bounding box center [681, 155] width 19 height 19
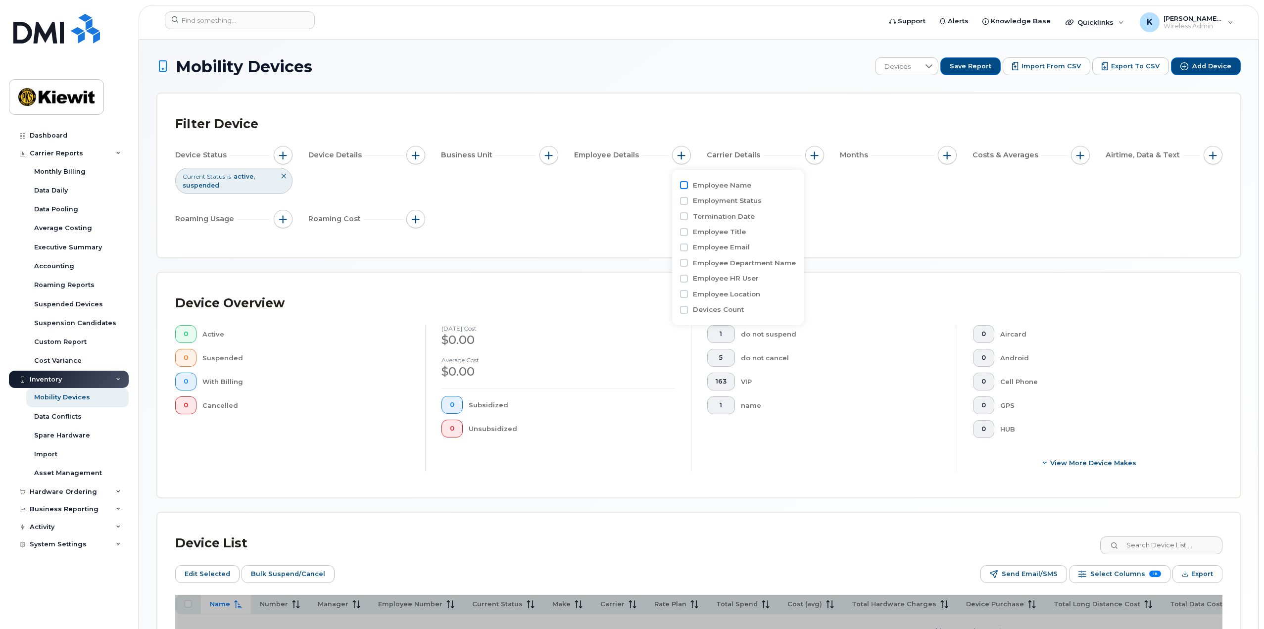
click at [681, 187] on input "Employee Name" at bounding box center [684, 185] width 8 height 8
checkbox input "true"
click at [716, 229] on input at bounding box center [747, 226] width 106 height 18
type input "snowdon"
click at [617, 222] on div "Device Status Current Status is active suspended Device Details Business Unit E…" at bounding box center [698, 189] width 1047 height 86
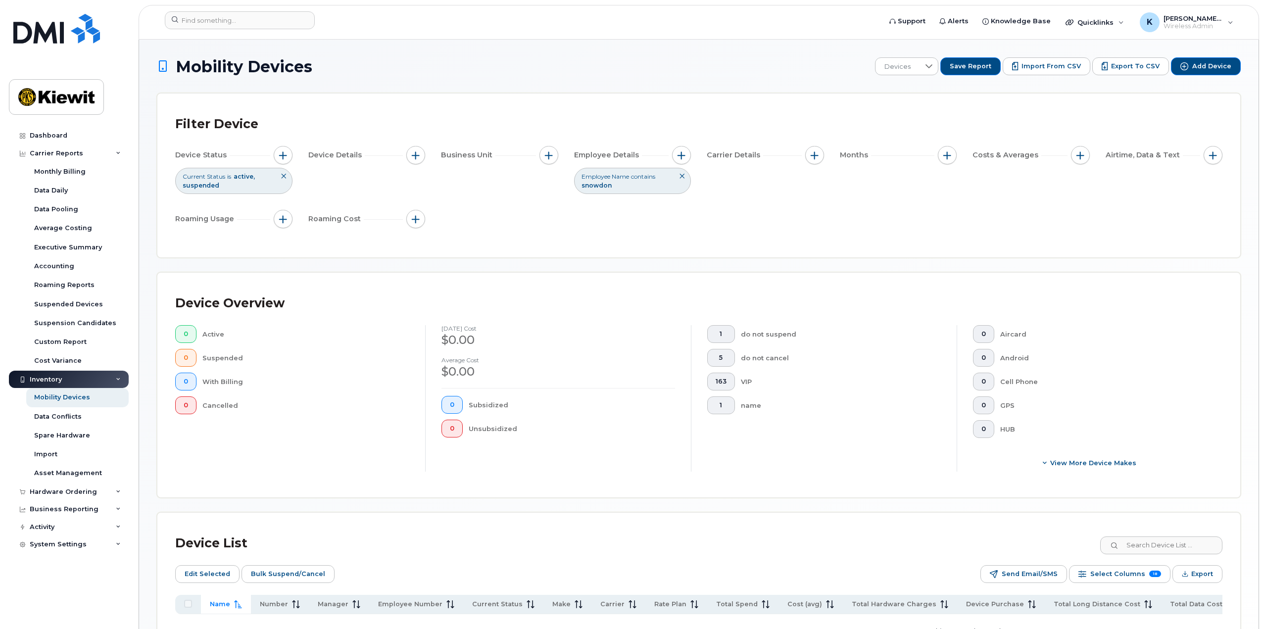
click at [681, 177] on icon at bounding box center [682, 176] width 6 height 6
